Goal: Task Accomplishment & Management: Manage account settings

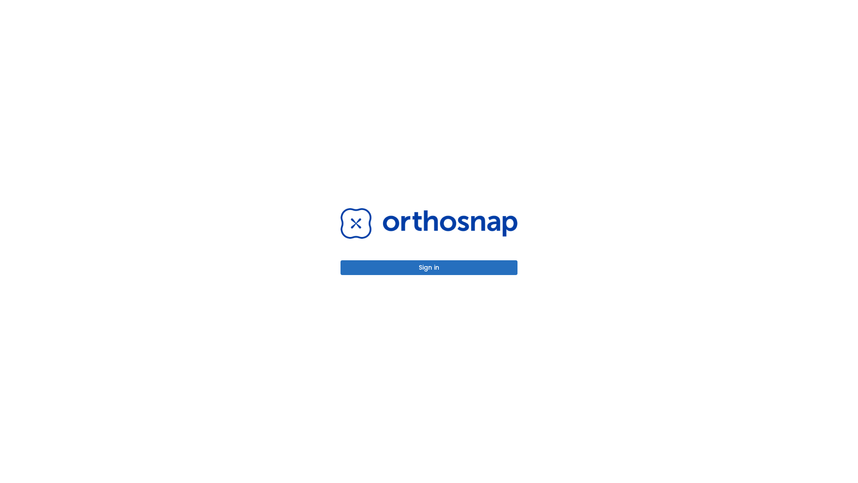
click at [429, 267] on button "Sign in" at bounding box center [429, 267] width 177 height 15
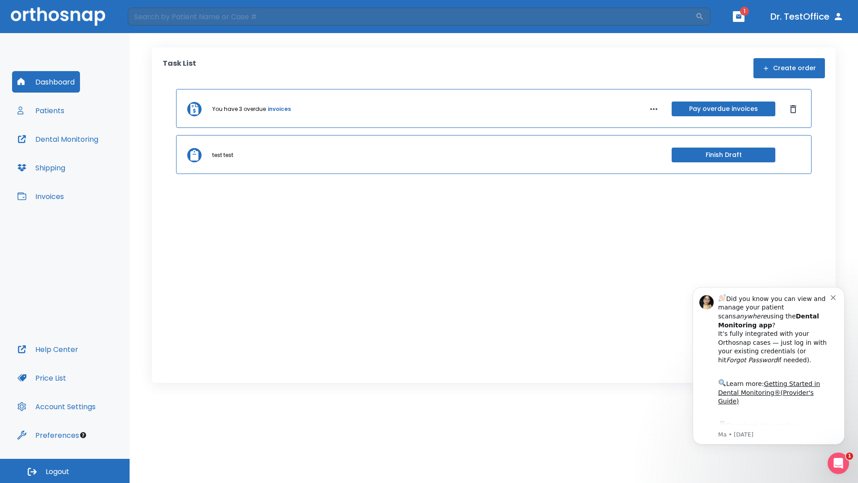
click at [65, 471] on span "Logout" at bounding box center [58, 472] width 24 height 10
